Goal: Communication & Community: Answer question/provide support

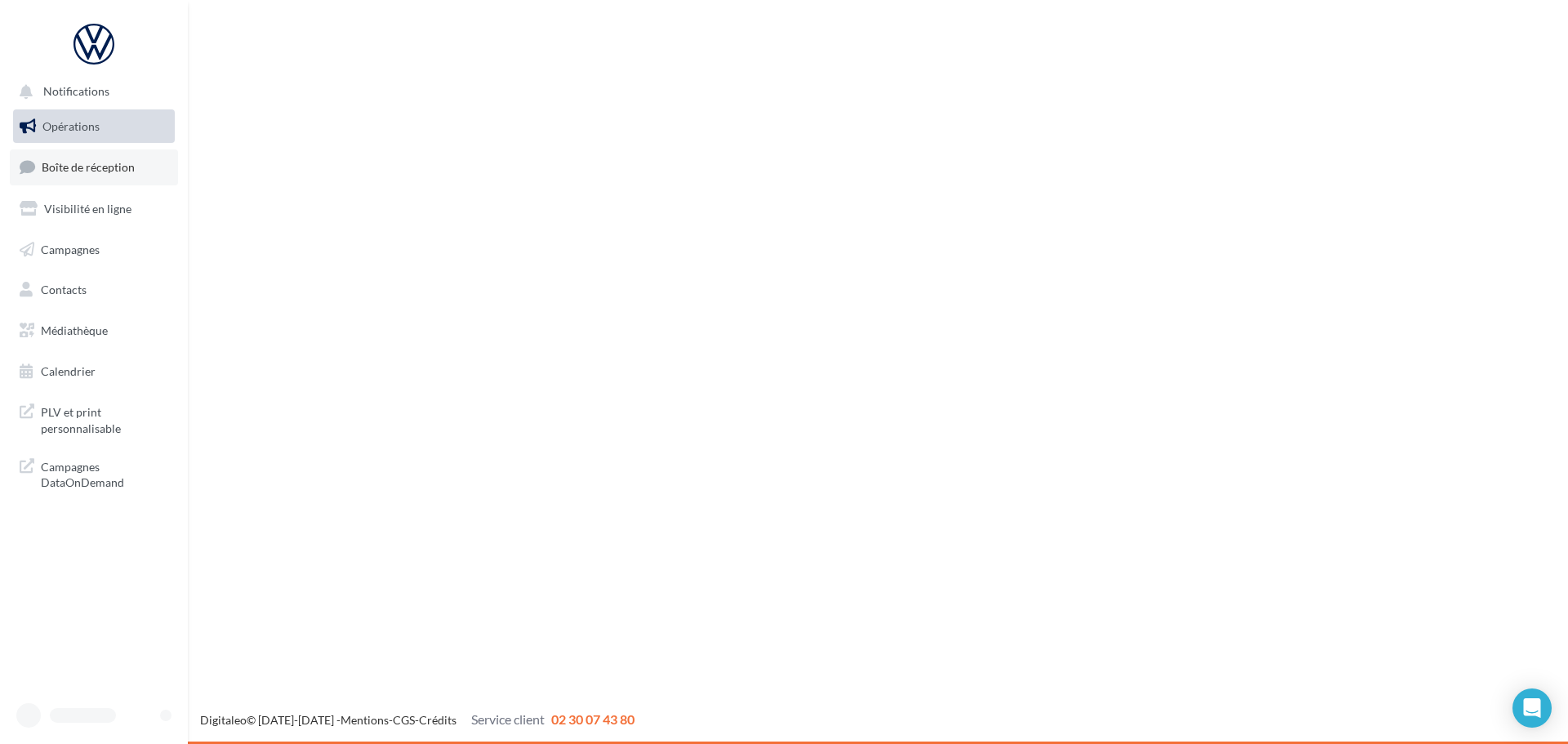
click at [133, 175] on link "Boîte de réception" at bounding box center [94, 166] width 168 height 35
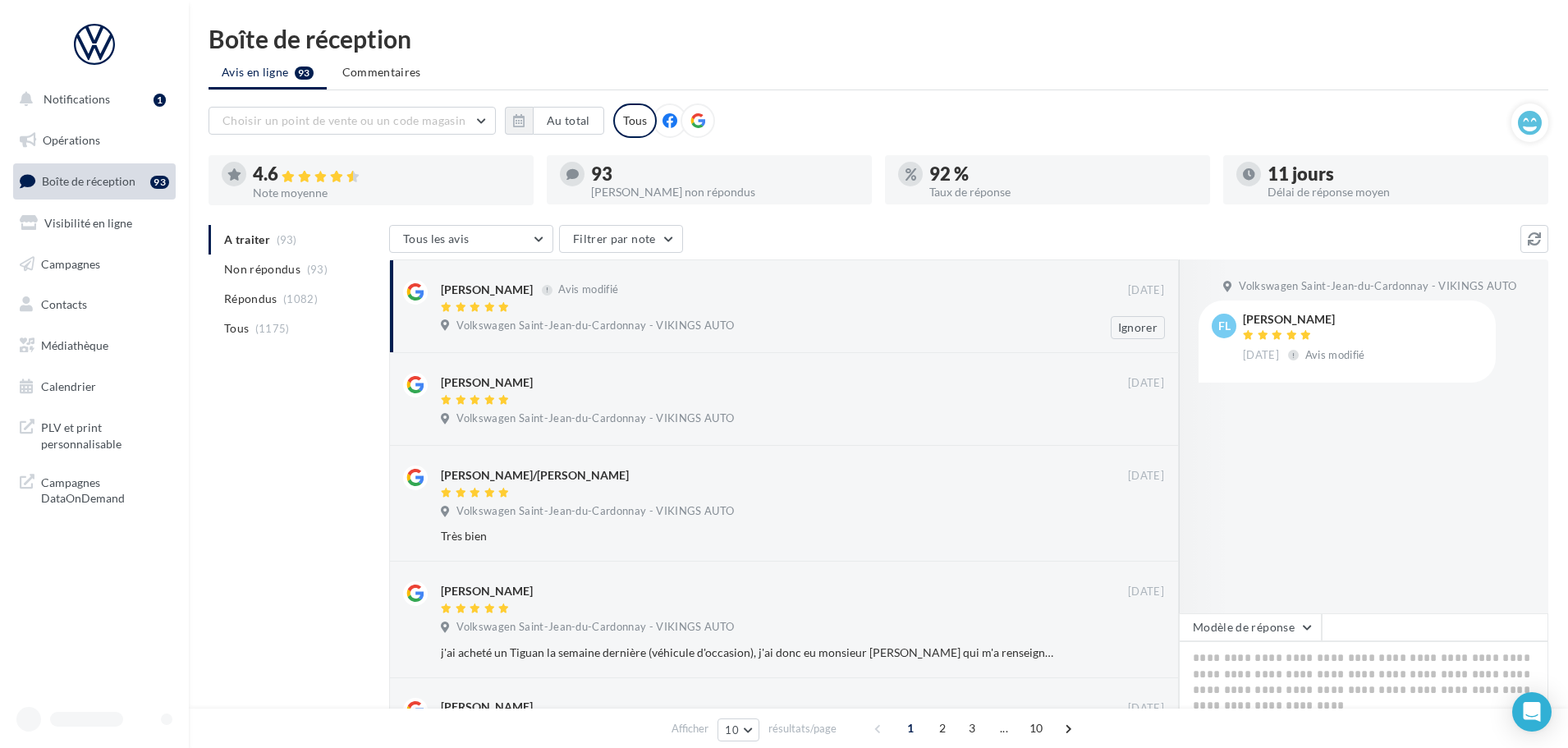
click at [767, 313] on div at bounding box center [784, 308] width 687 height 14
click at [1243, 624] on button "Modèle de réponse" at bounding box center [1250, 626] width 143 height 28
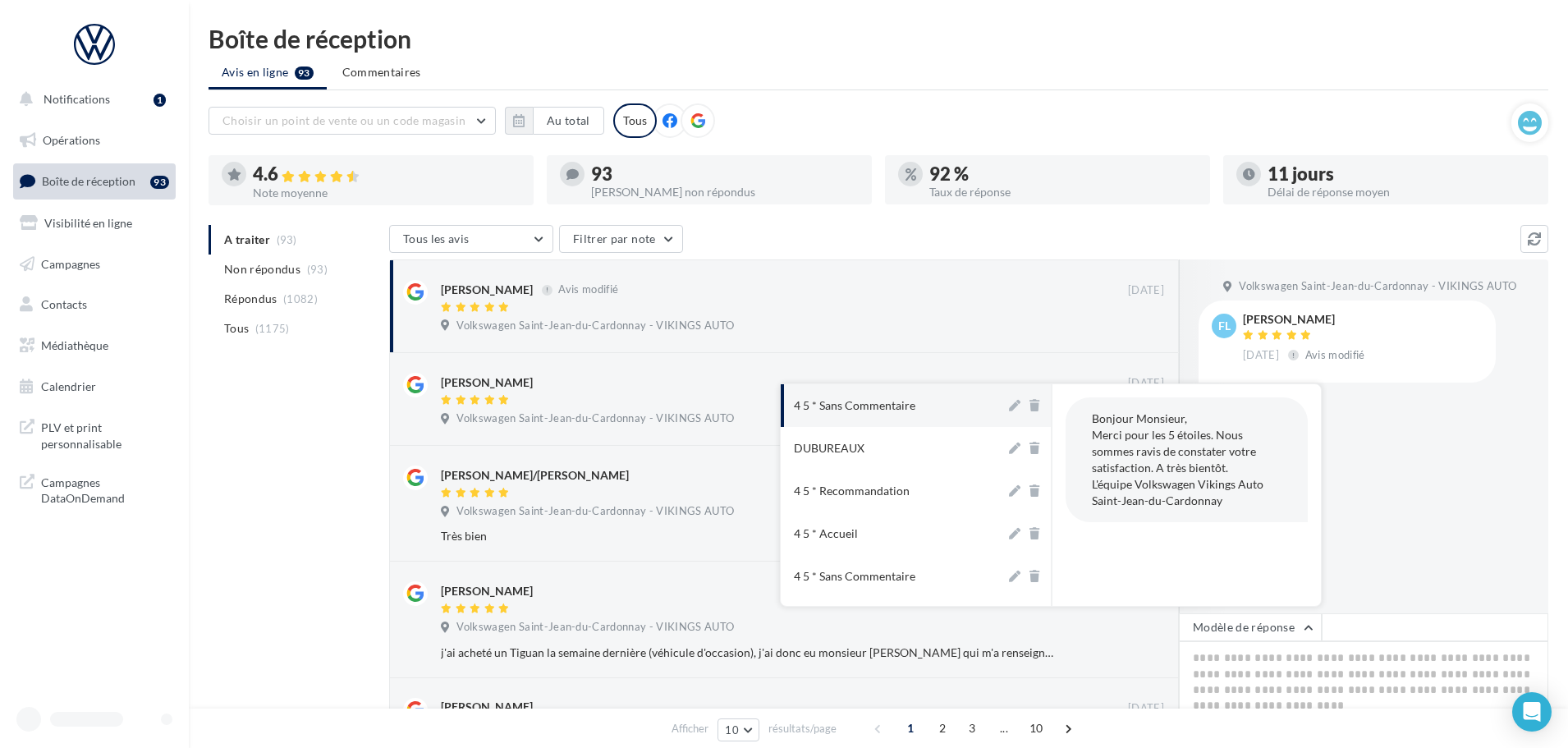
click at [884, 415] on button "4 5 * Sans Commentaire" at bounding box center [893, 405] width 225 height 43
type textarea "**********"
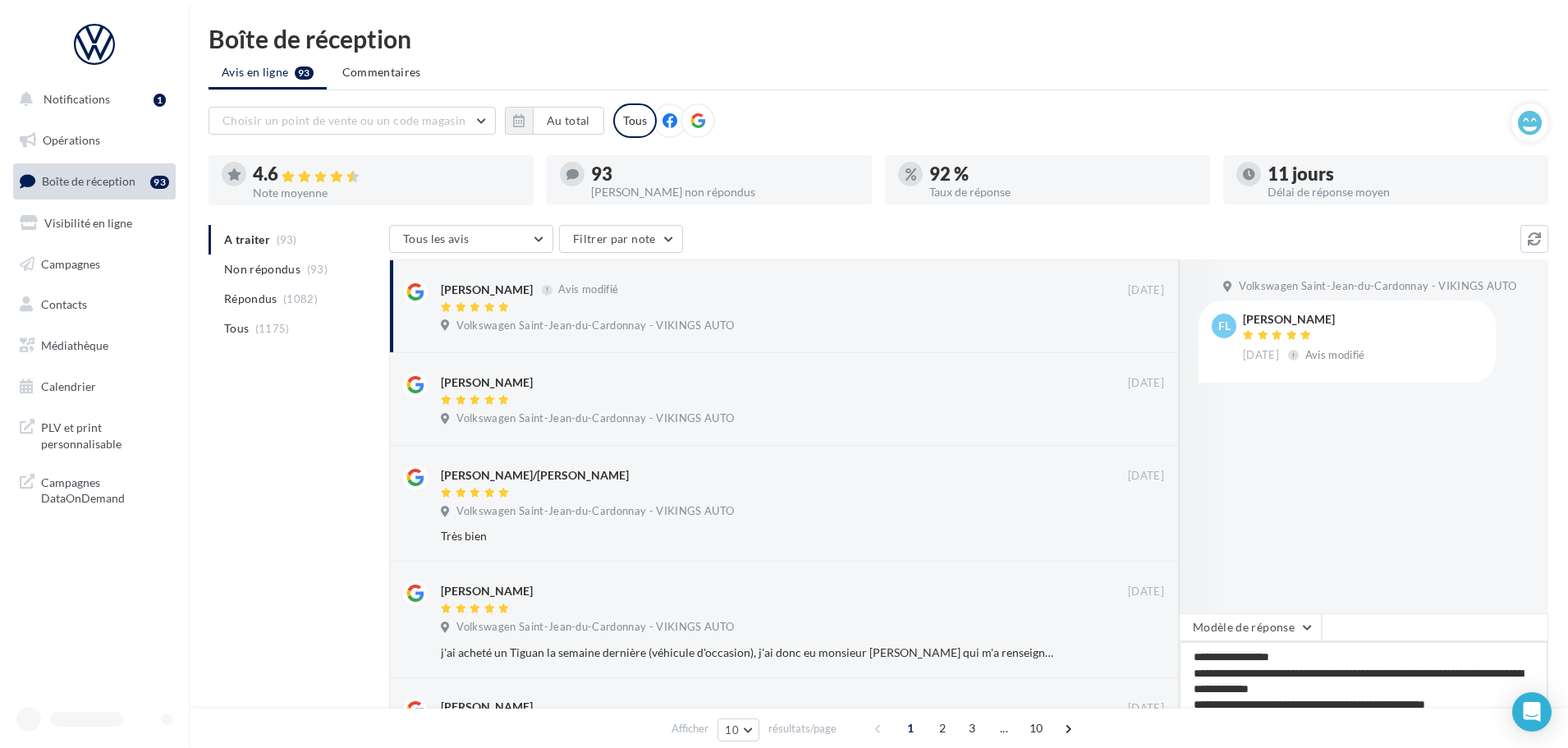
scroll to position [82, 0]
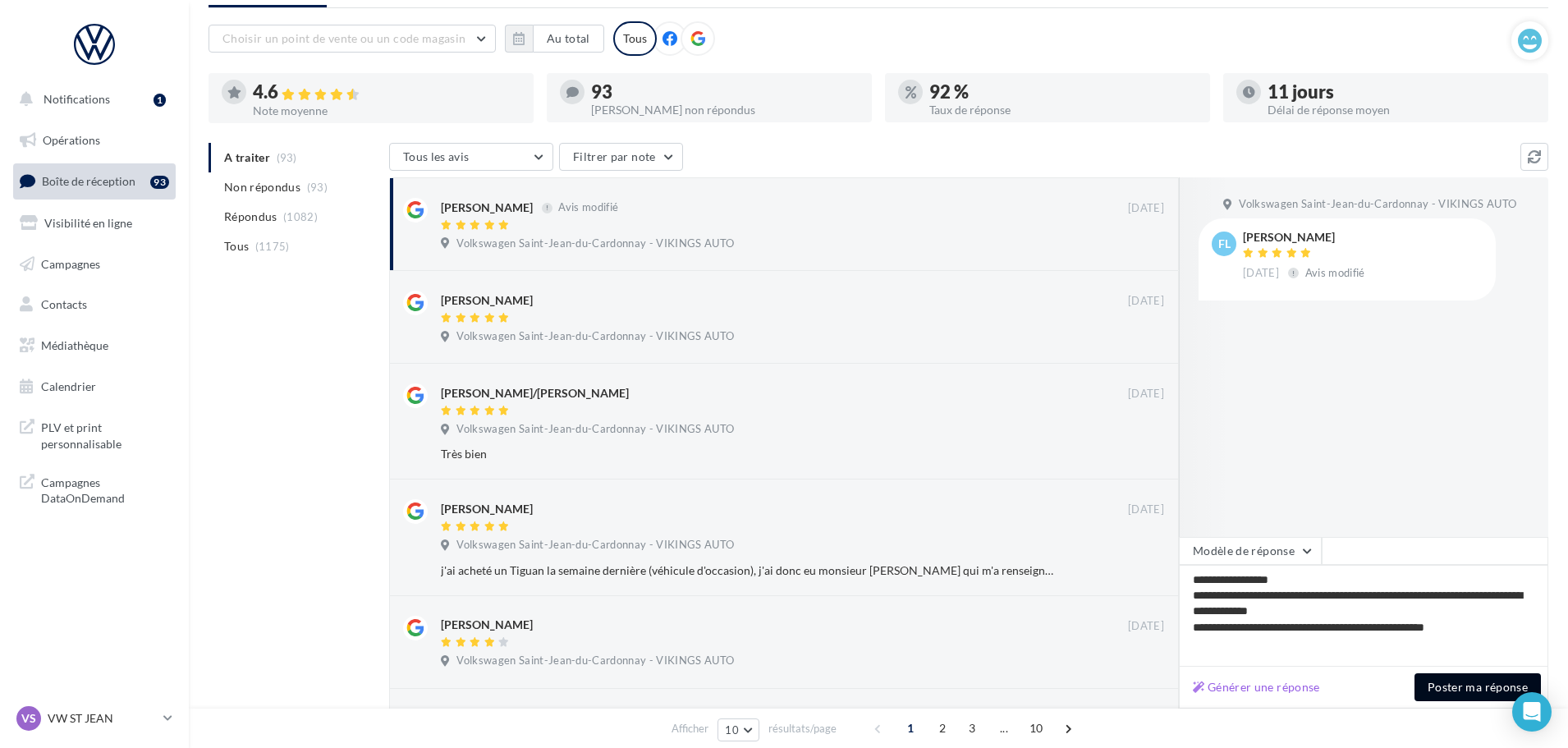
click at [1463, 687] on button "Poster ma réponse" at bounding box center [1477, 686] width 126 height 28
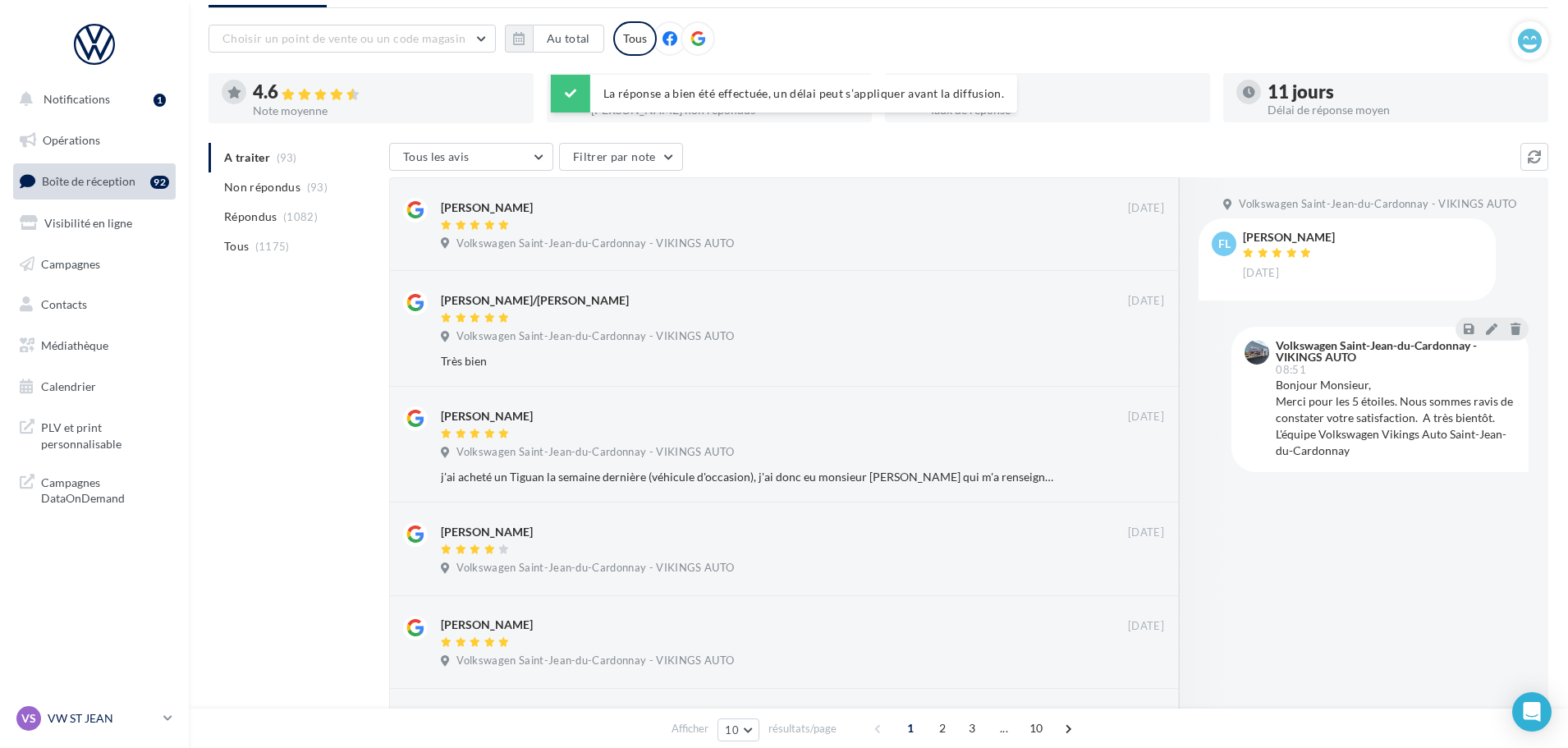
click at [100, 728] on div "VS VW ST JEAN vw-stj-vau" at bounding box center [86, 718] width 141 height 25
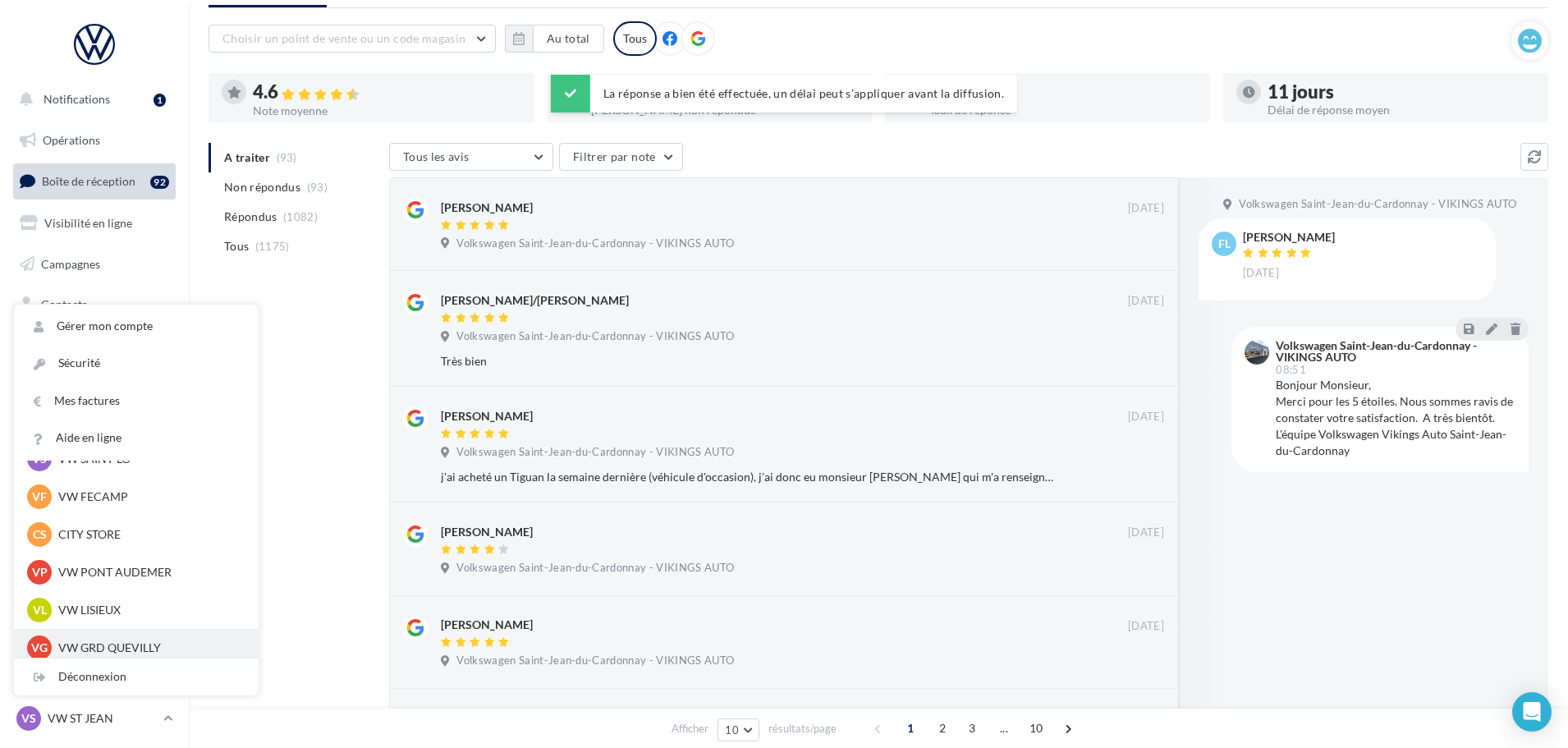
scroll to position [246, 0]
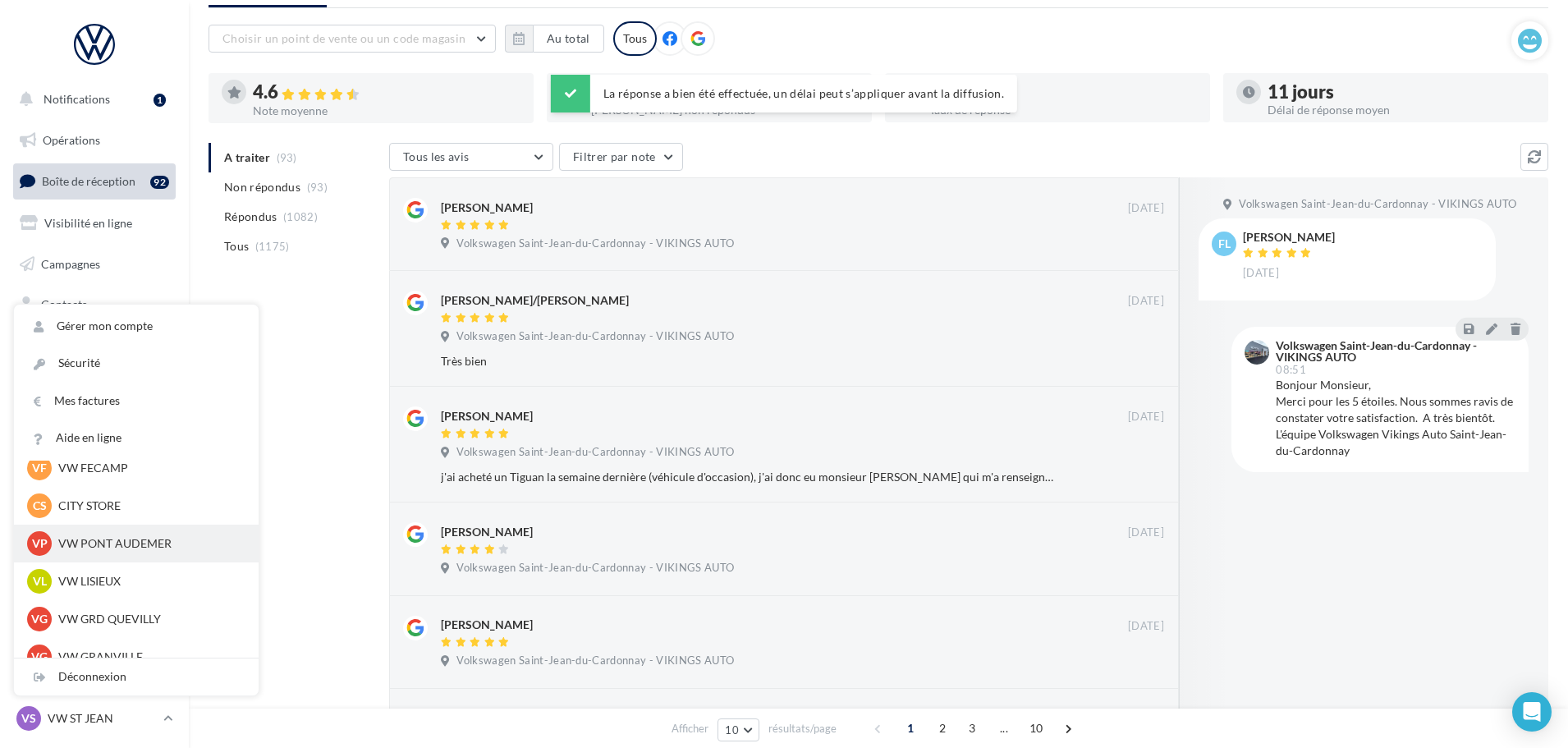
click at [129, 549] on p "VW PONT AUDEMER" at bounding box center [148, 544] width 181 height 16
